Goal: Task Accomplishment & Management: Manage account settings

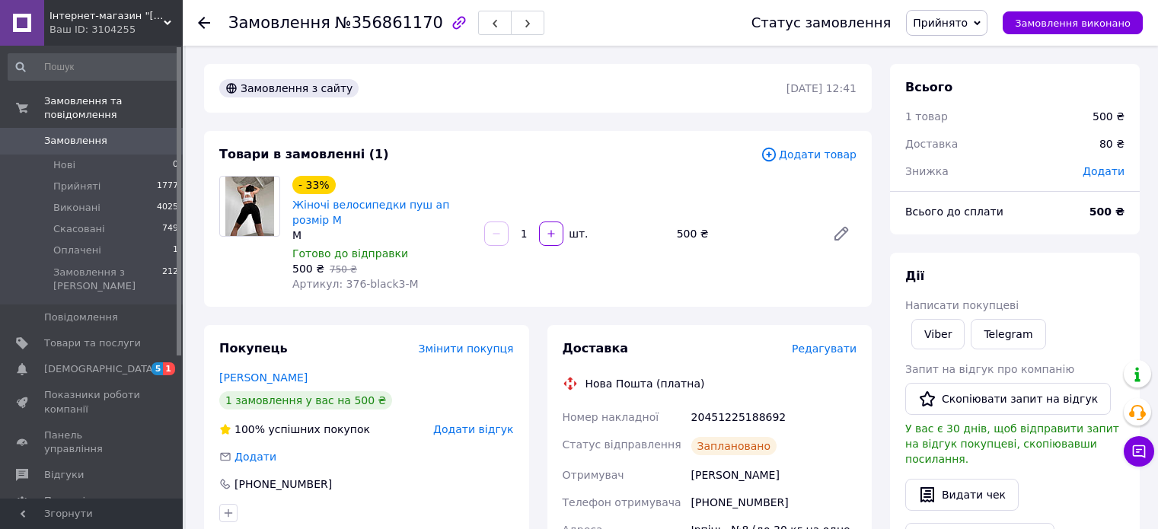
scroll to position [305, 0]
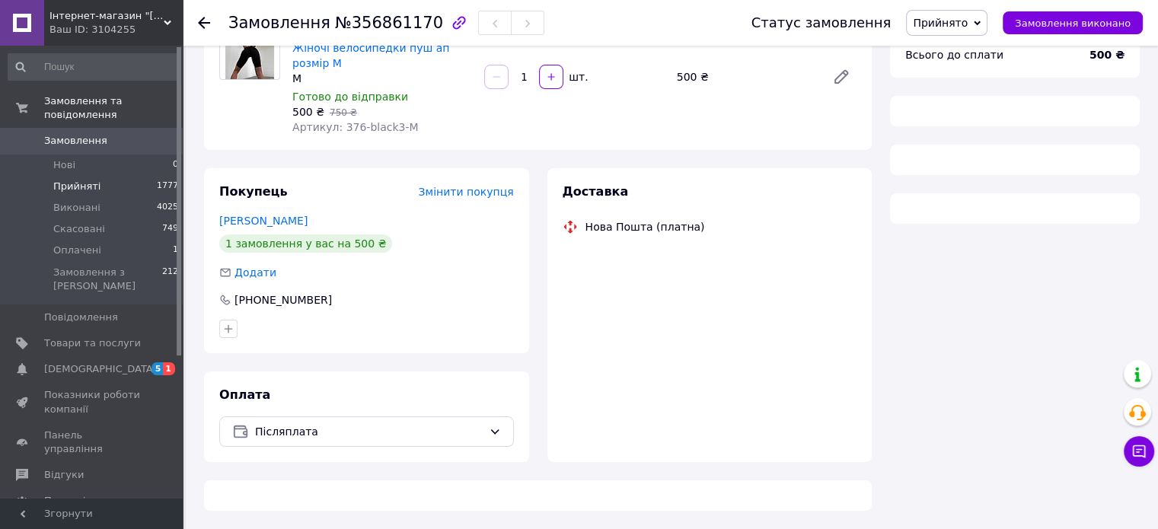
scroll to position [167, 0]
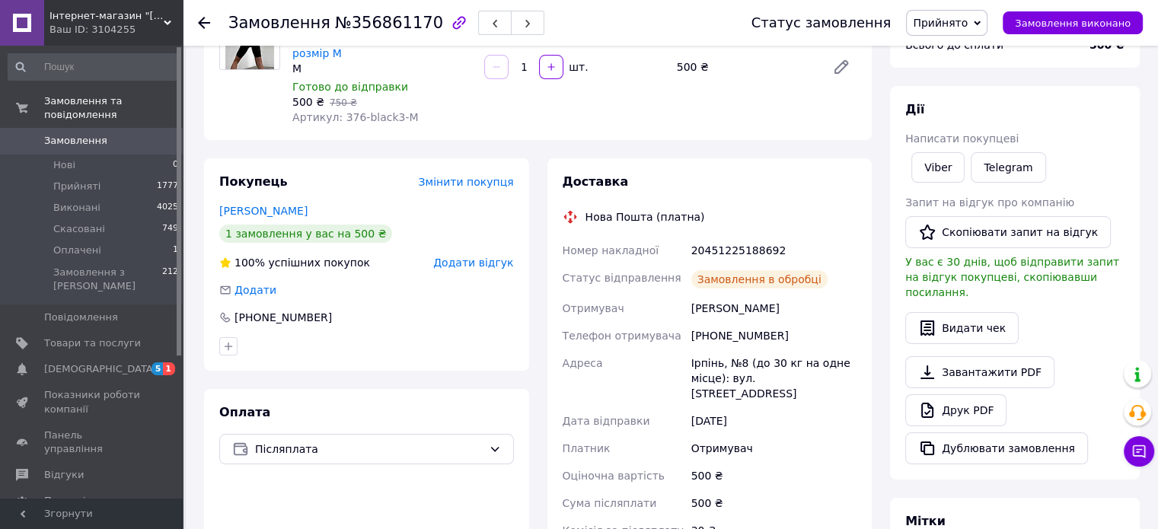
click at [72, 134] on span "Замовлення" at bounding box center [75, 141] width 63 height 14
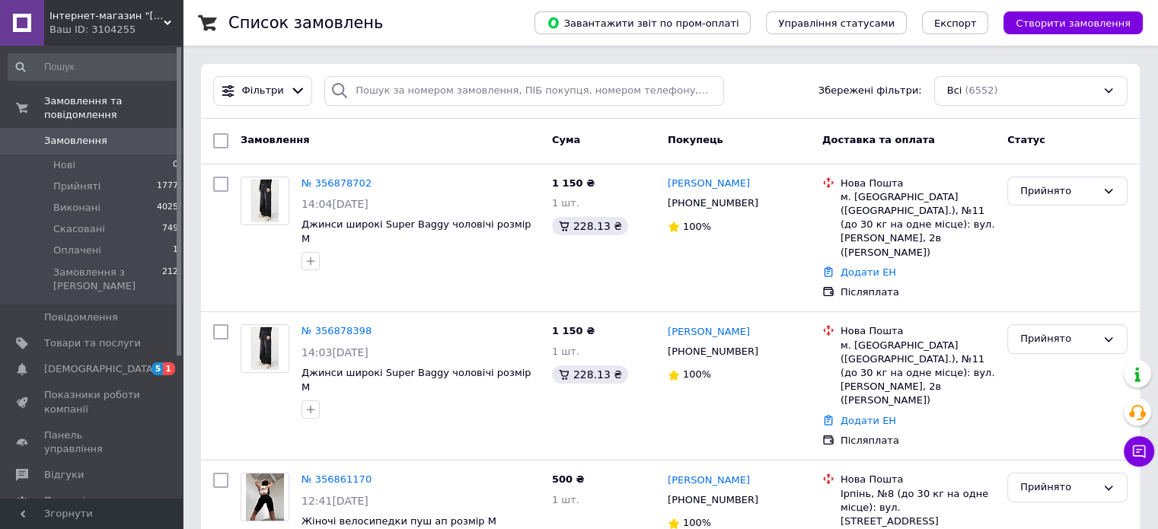
click at [158, 23] on div "Ваш ID: 3104255" at bounding box center [115, 30] width 133 height 14
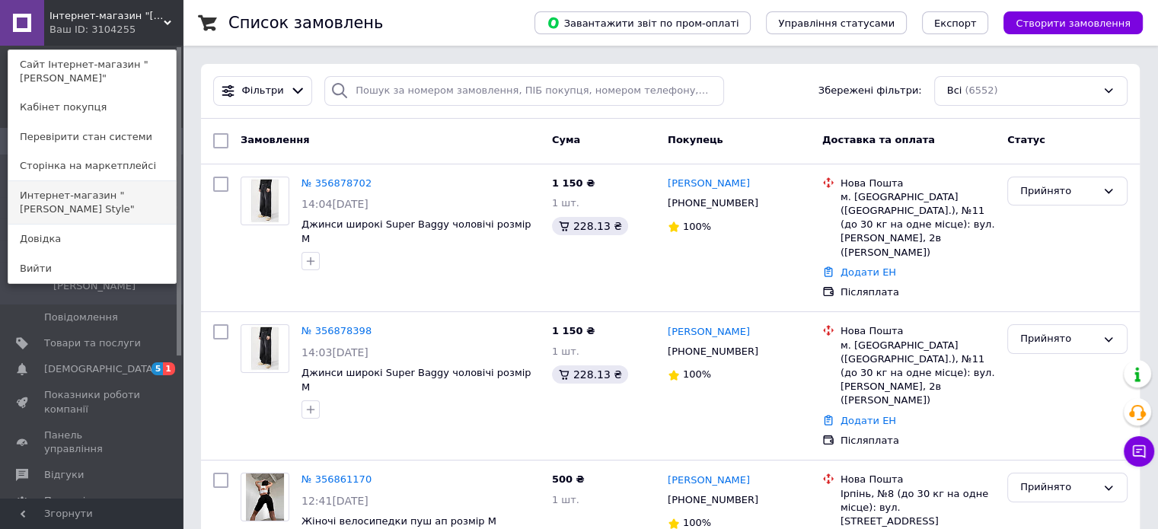
click at [140, 206] on link "Интернет-магазин "[PERSON_NAME] Style"" at bounding box center [91, 202] width 167 height 43
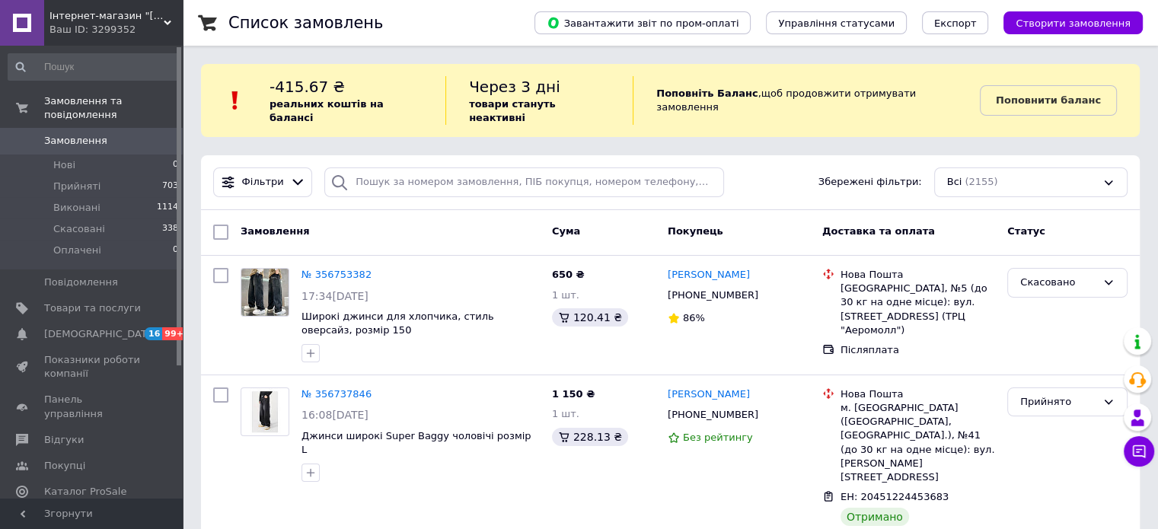
click at [618, 220] on div "Cума" at bounding box center [604, 231] width 116 height 27
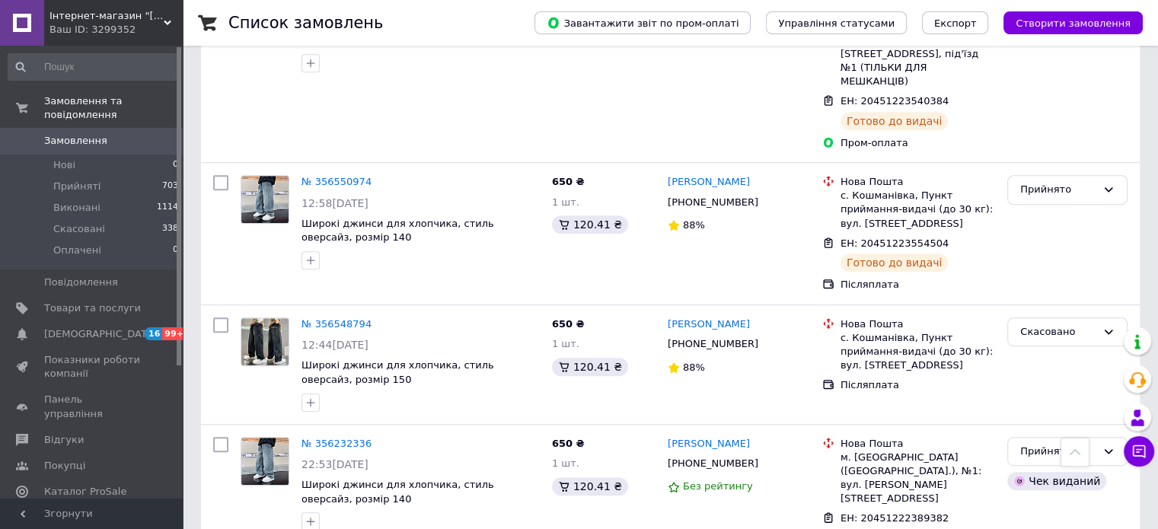
scroll to position [761, 0]
click at [139, 24] on div "Ваш ID: 3299352" at bounding box center [115, 30] width 133 height 14
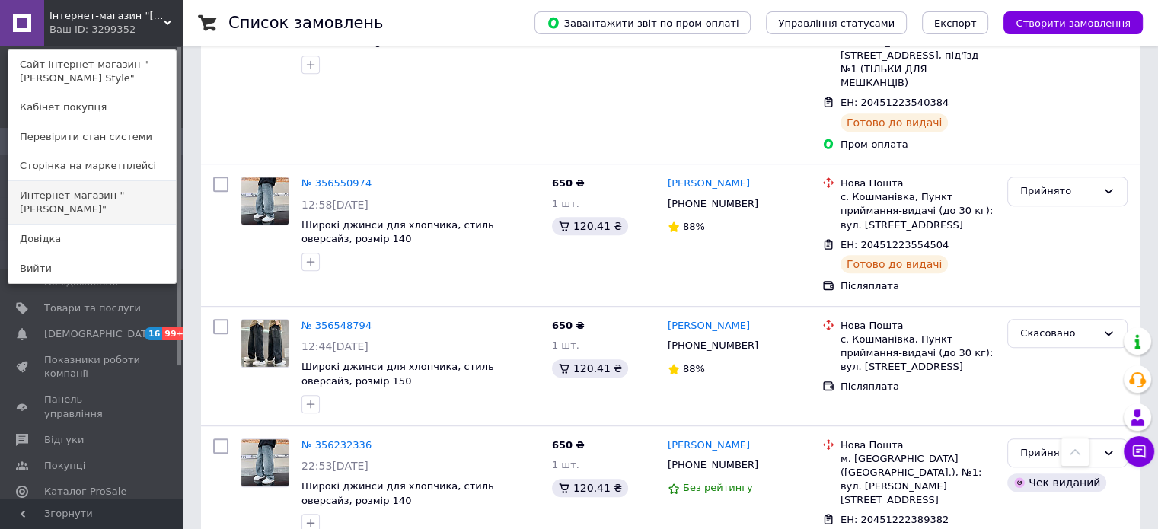
click at [136, 194] on link "Интернет-магазин "Helen Bag"" at bounding box center [91, 202] width 167 height 43
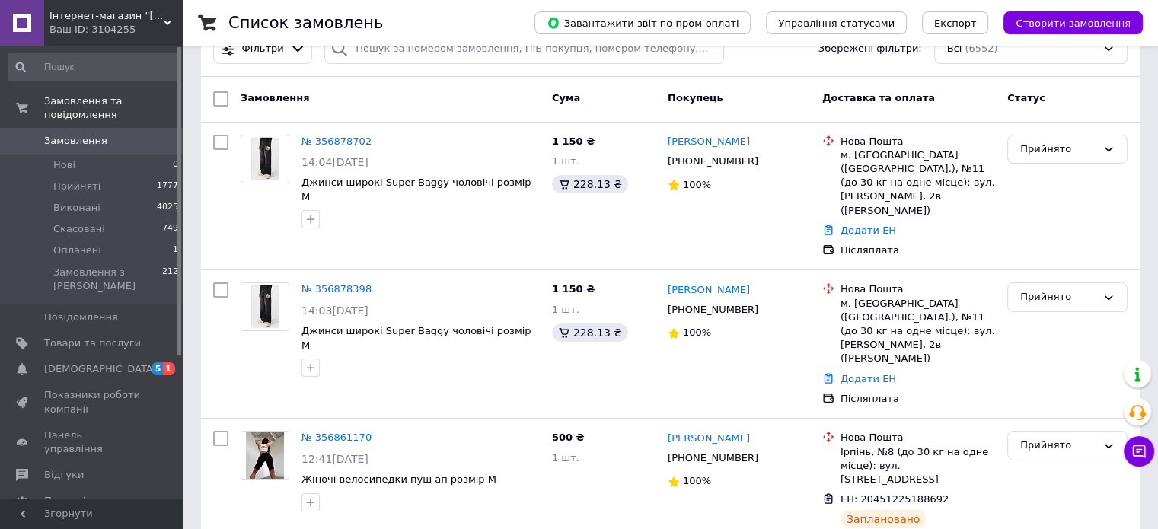
scroll to position [76, 0]
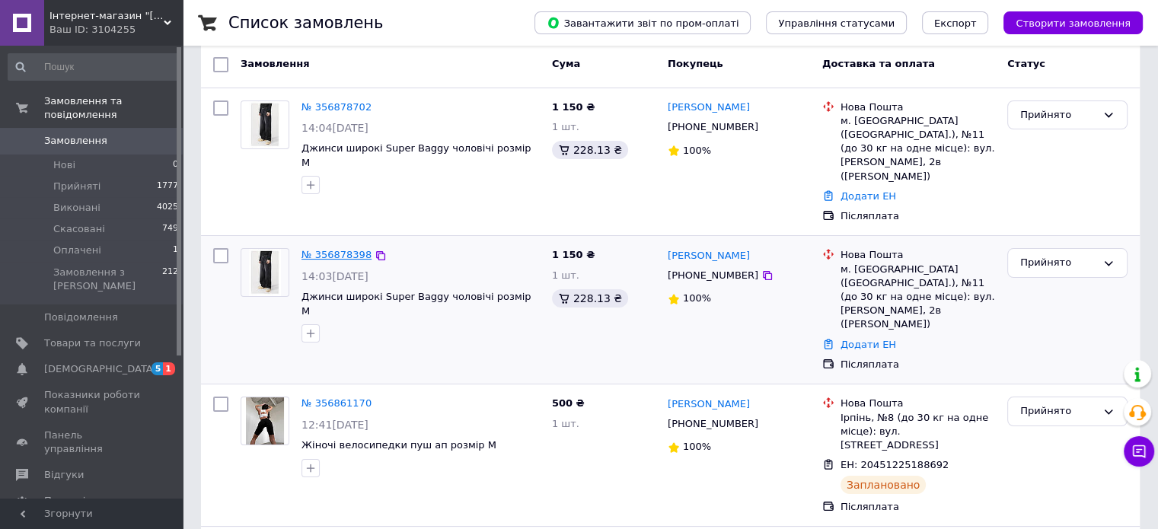
click at [340, 249] on link "№ 356878398" at bounding box center [336, 254] width 70 height 11
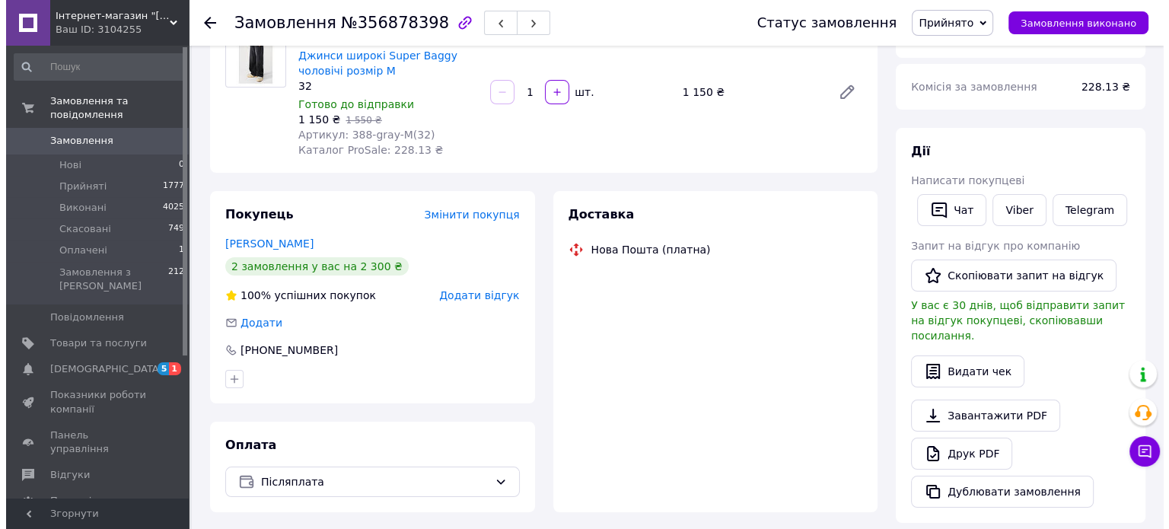
scroll to position [152, 0]
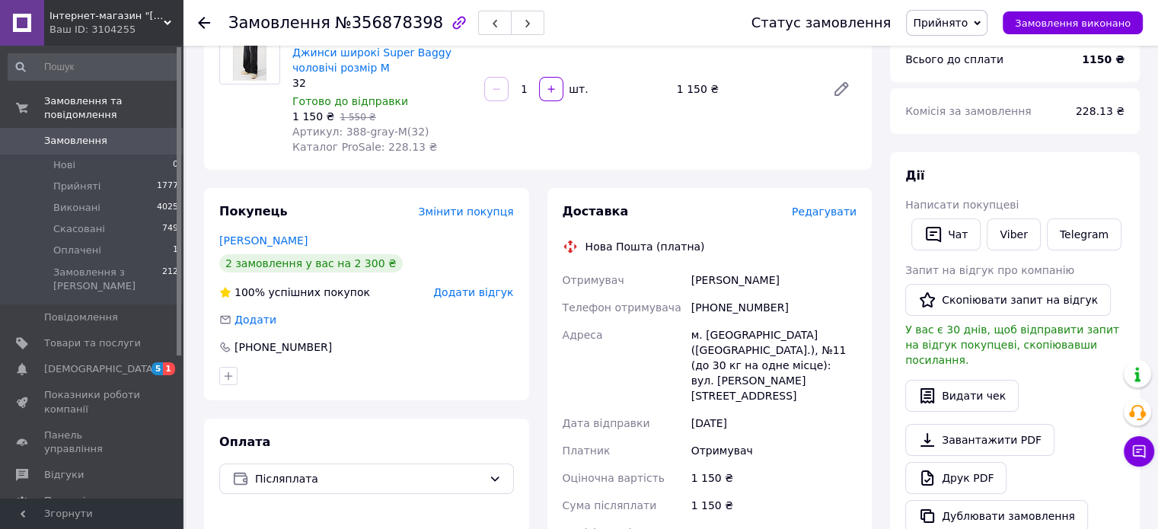
click at [835, 212] on span "Редагувати" at bounding box center [824, 212] width 65 height 12
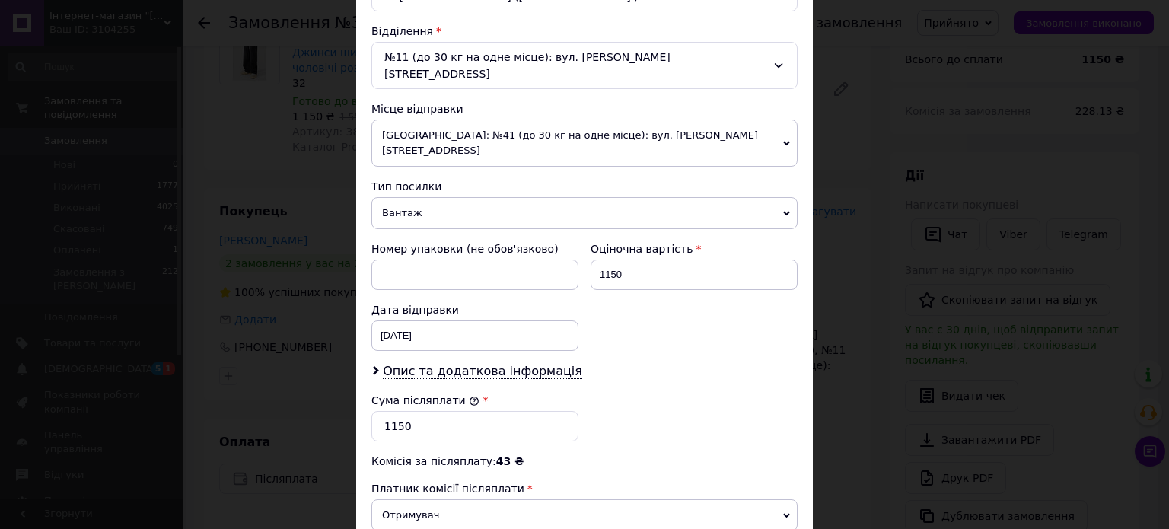
scroll to position [533, 0]
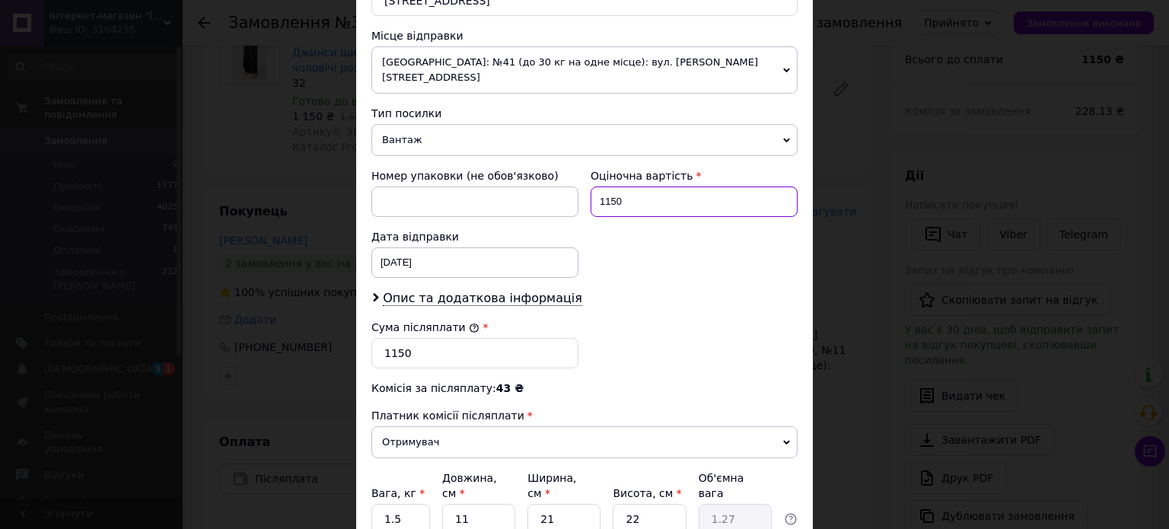
click at [691, 187] on input "1150" at bounding box center [694, 202] width 207 height 30
type input "1300"
click at [547, 338] on input "1150" at bounding box center [475, 353] width 207 height 30
type input "1300"
click at [412, 504] on input "1.5" at bounding box center [401, 519] width 59 height 30
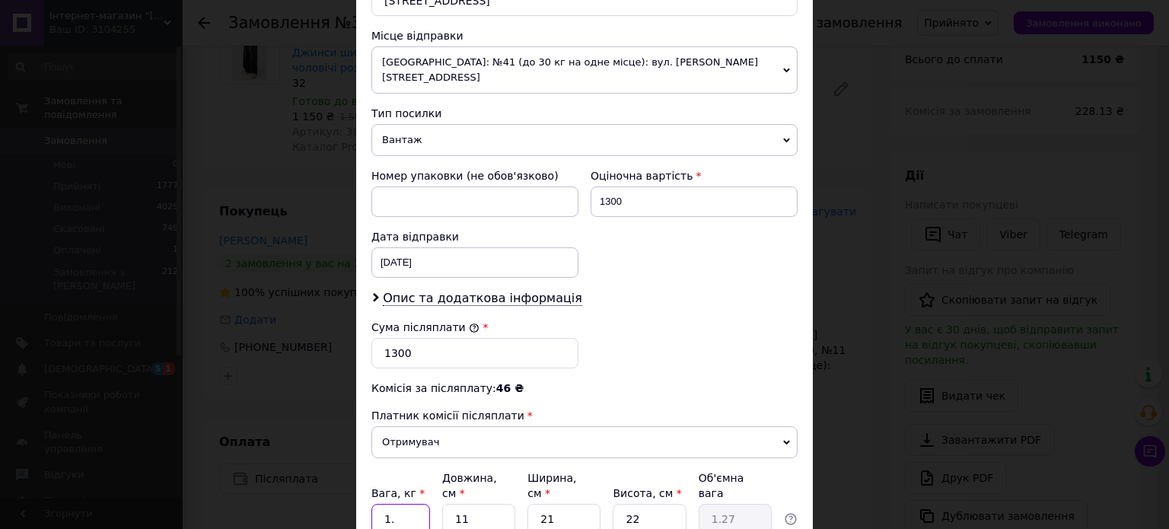
type input "1"
click at [412, 504] on input "2" at bounding box center [401, 519] width 59 height 30
type input "2"
click at [480, 520] on div "Спосіб доставки Нова Пошта (платна) Платник Отримувач Відправник Прізвище отрим…" at bounding box center [584, 72] width 457 height 1010
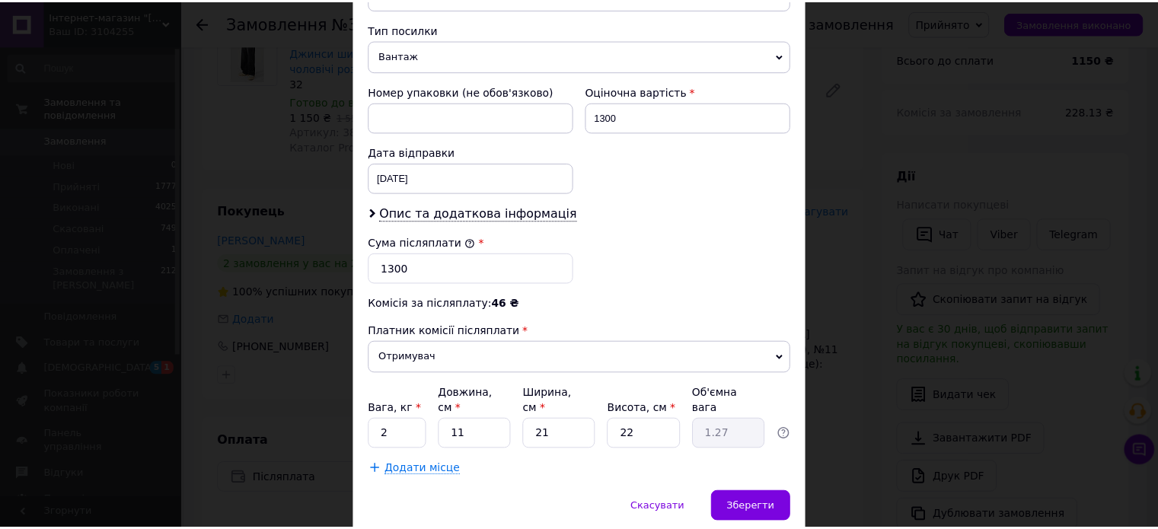
scroll to position [627, 0]
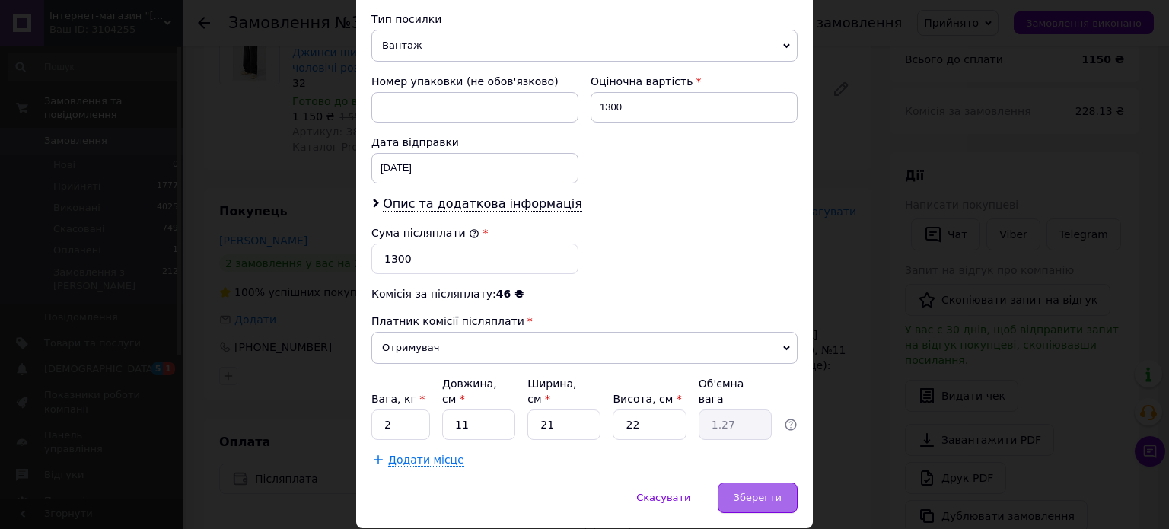
click at [770, 492] on span "Зберегти" at bounding box center [758, 497] width 48 height 11
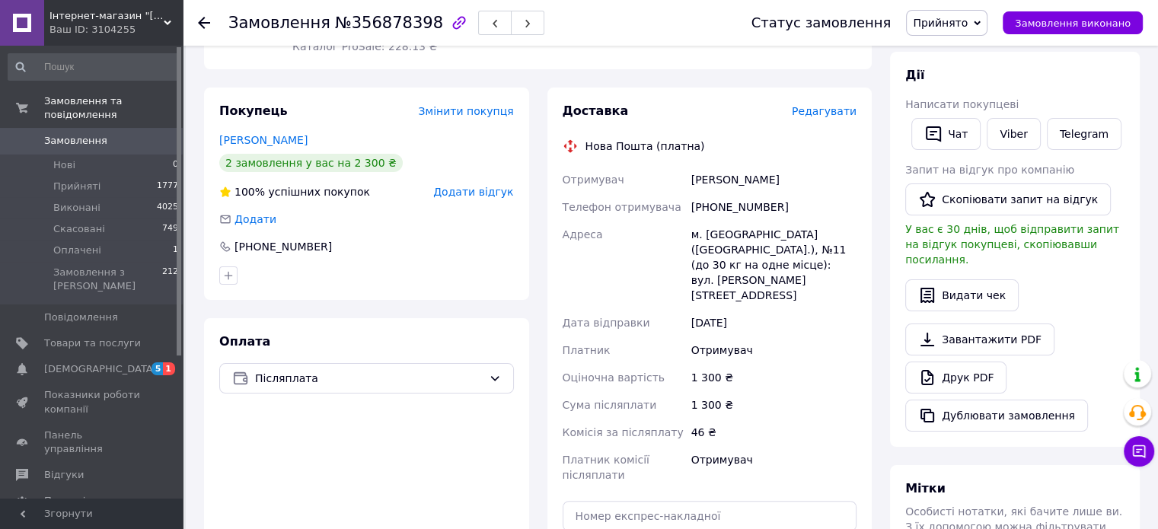
scroll to position [381, 0]
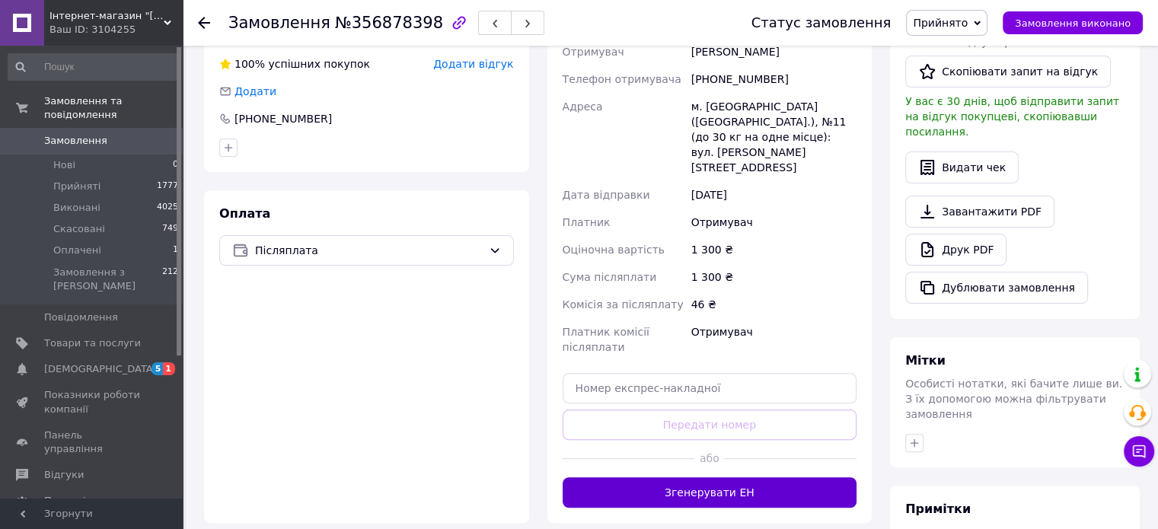
click at [724, 477] on button "Згенерувати ЕН" at bounding box center [710, 492] width 295 height 30
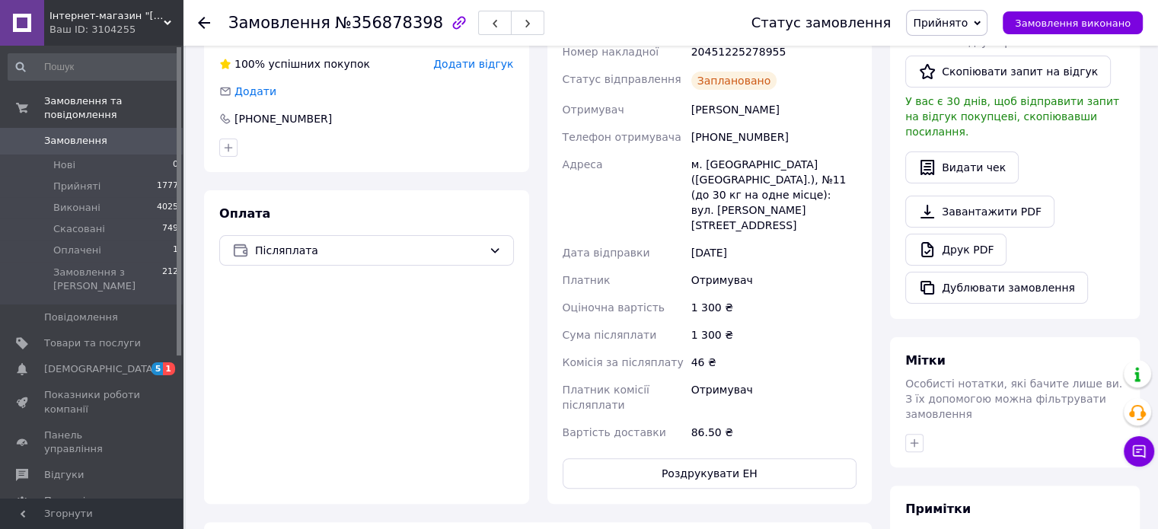
click at [91, 134] on span "Замовлення" at bounding box center [75, 141] width 63 height 14
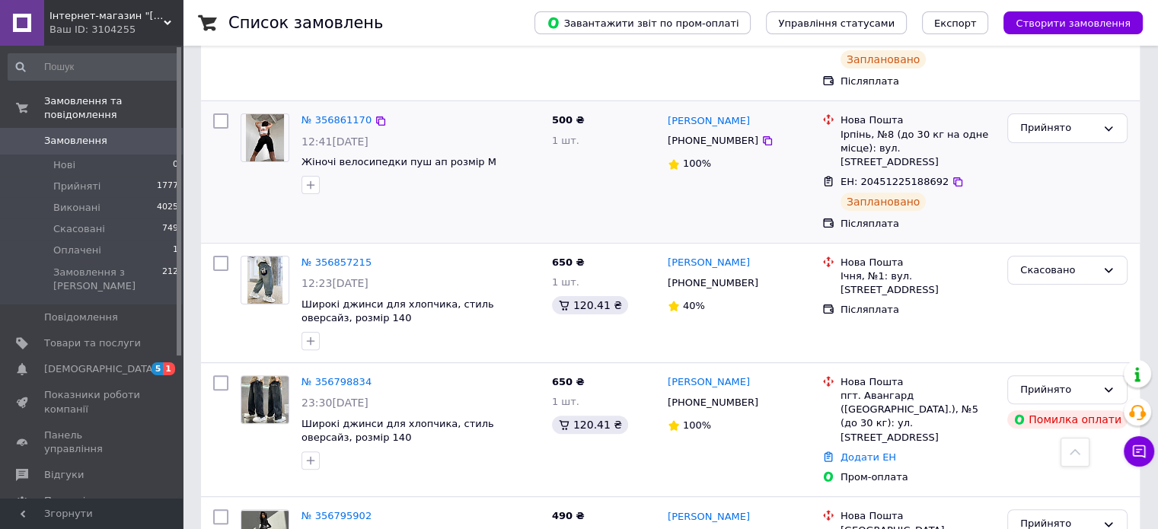
scroll to position [457, 0]
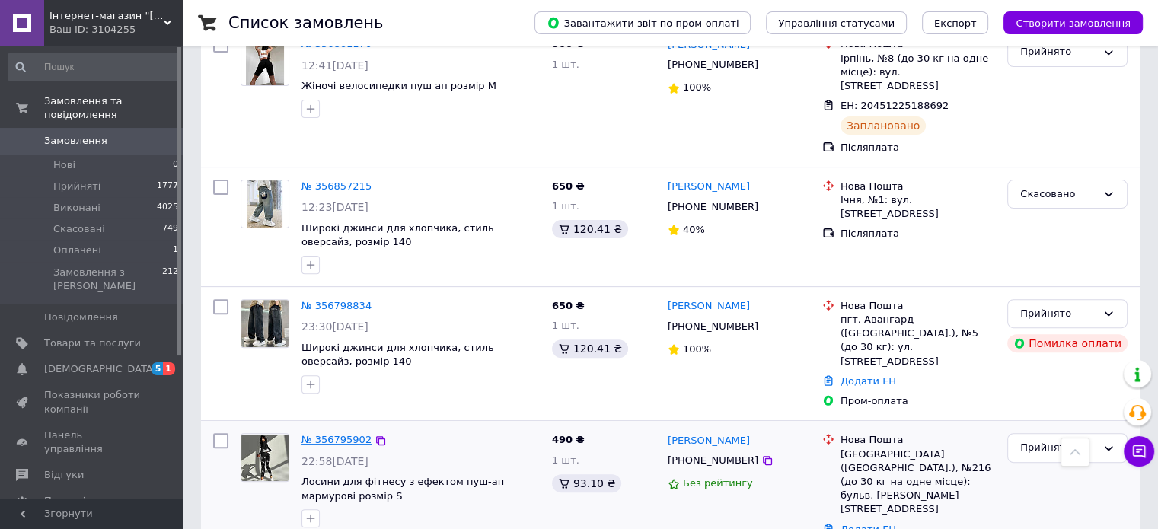
click at [311, 434] on link "№ 356795902" at bounding box center [336, 439] width 70 height 11
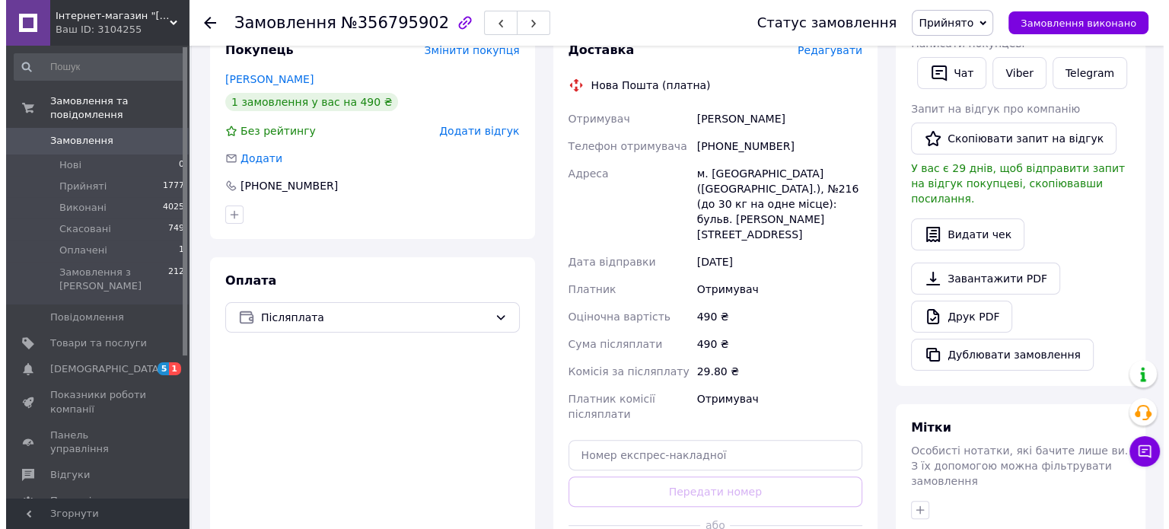
scroll to position [305, 0]
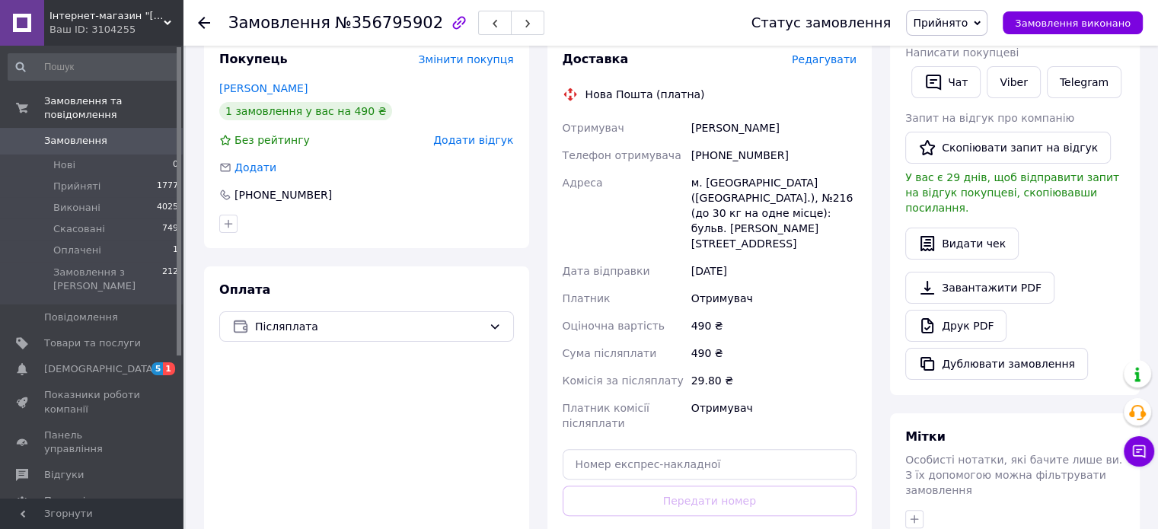
click at [854, 62] on span "Редагувати" at bounding box center [824, 59] width 65 height 12
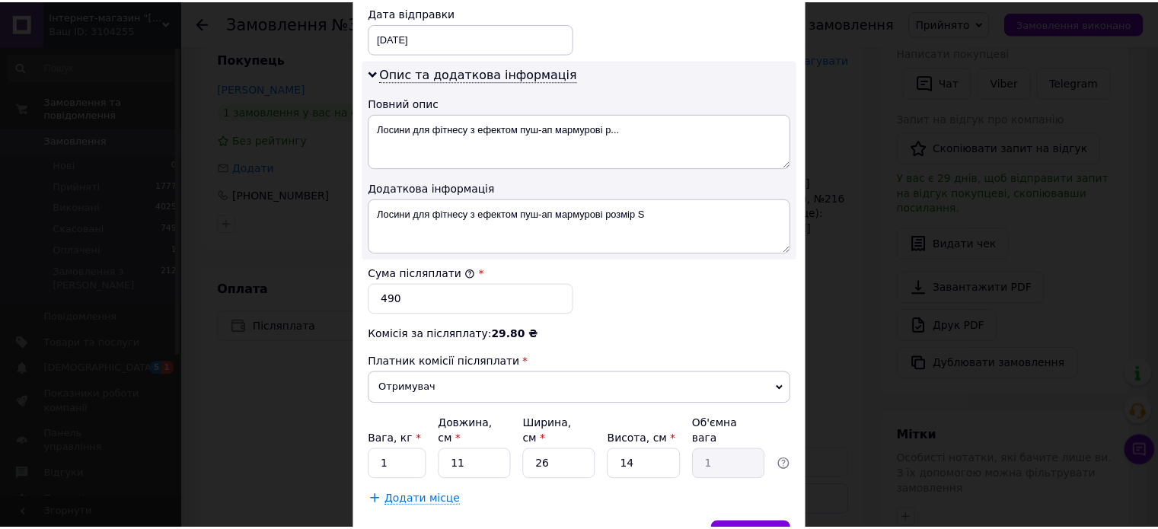
scroll to position [798, 0]
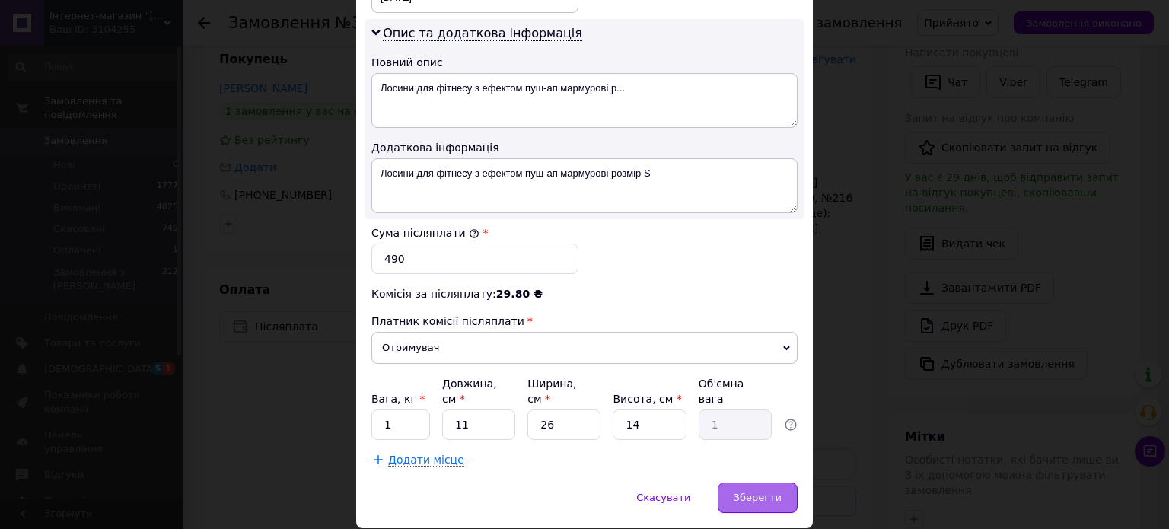
click at [752, 483] on div "Зберегти" at bounding box center [758, 498] width 80 height 30
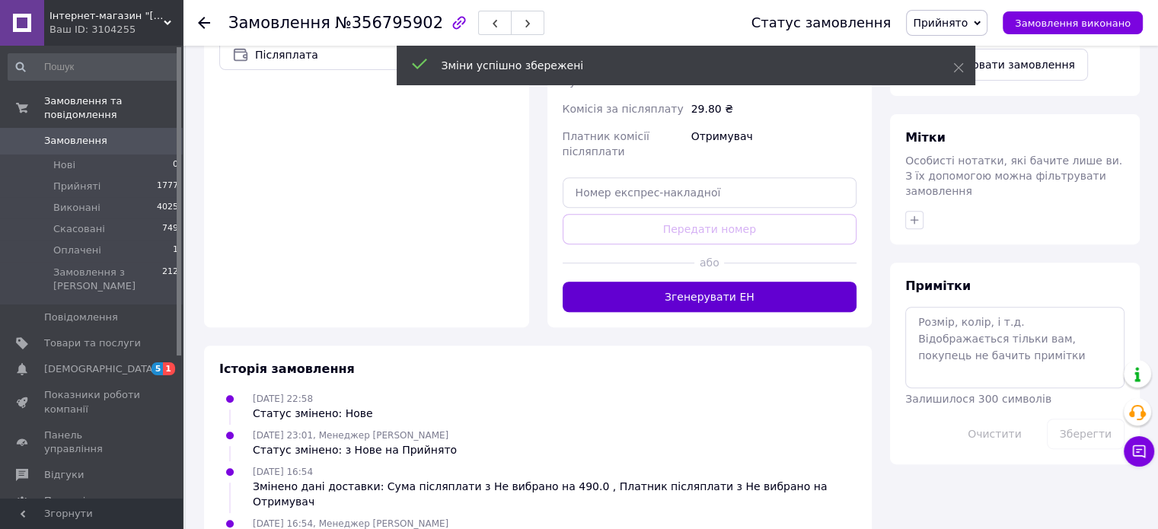
scroll to position [609, 0]
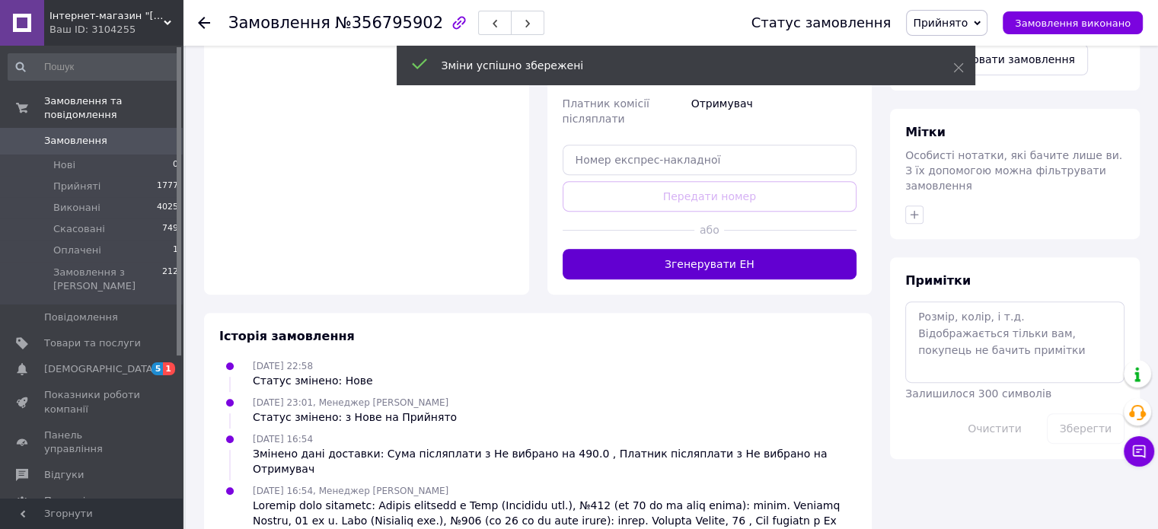
click at [716, 249] on button "Згенерувати ЕН" at bounding box center [710, 264] width 295 height 30
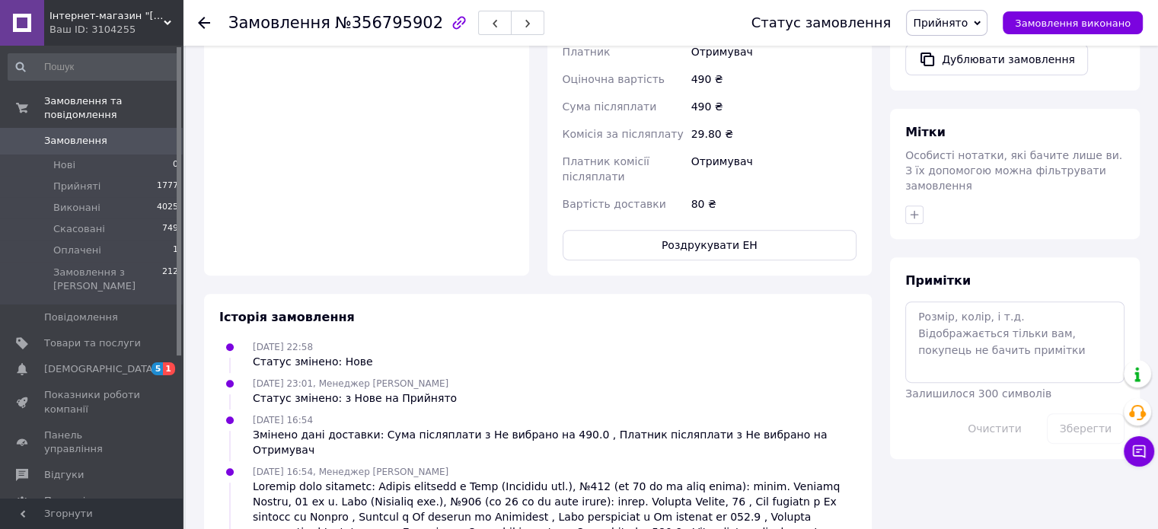
click at [757, 309] on div "Історія замовлення" at bounding box center [537, 318] width 637 height 18
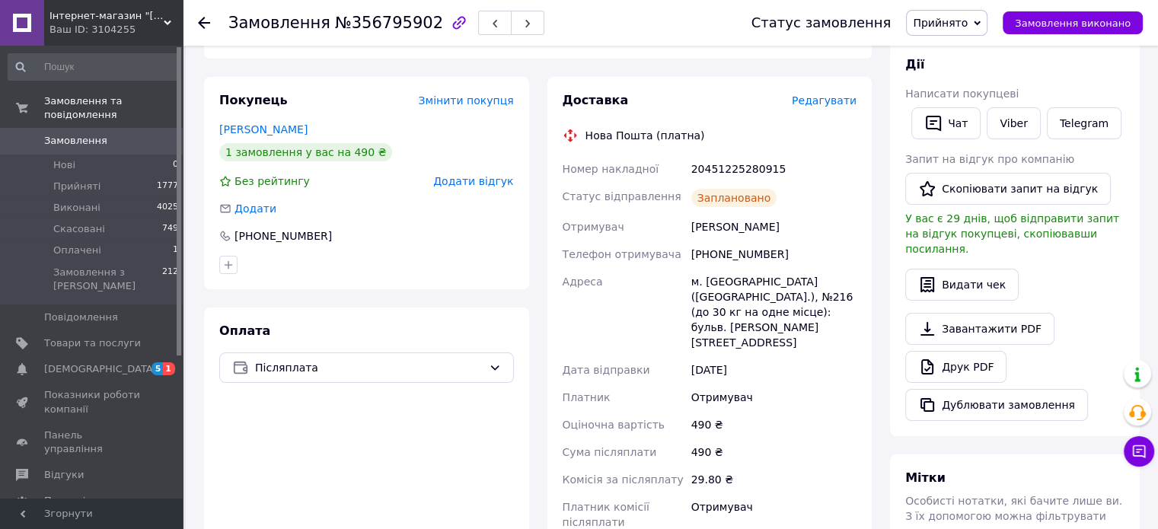
scroll to position [228, 0]
